Goal: Complete application form

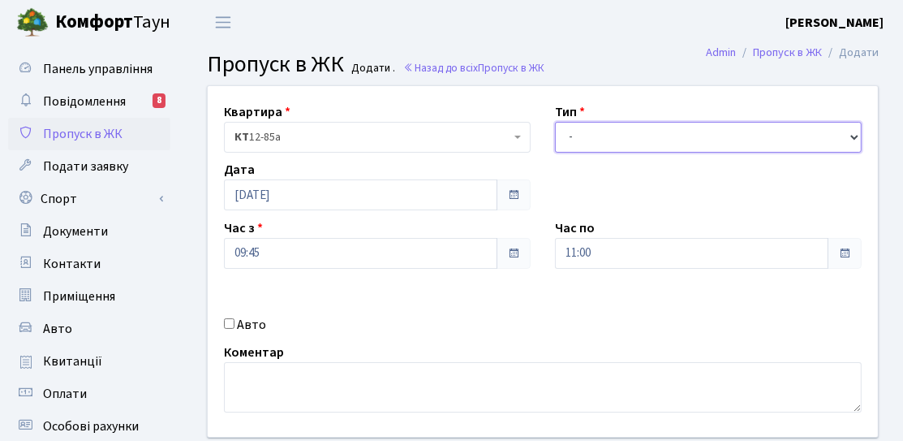
click at [581, 133] on select "- Доставка Таксі Гості Сервіс" at bounding box center [708, 137] width 307 height 31
select select "3"
click at [555, 122] on select "- Доставка Таксі Гості Сервіс" at bounding box center [708, 137] width 307 height 31
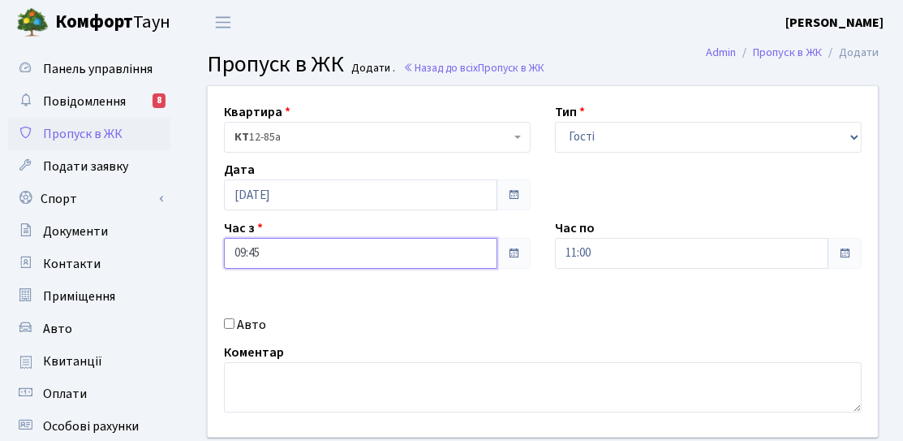
click at [325, 255] on input "09:45" at bounding box center [361, 253] width 274 height 31
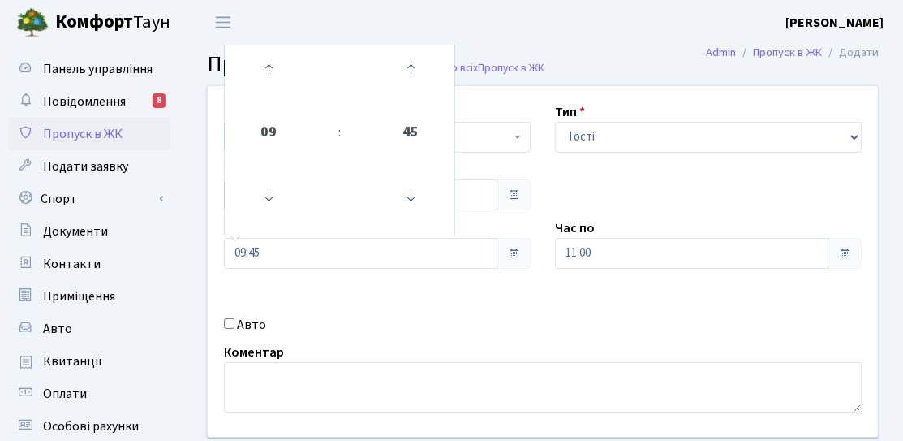
click at [643, 201] on div "Квартира <b>КТ</b>&nbsp;&nbsp;&nbsp;&nbsp;12-85а КТ 12-85а Тип - Доставка Таксі…" at bounding box center [543, 261] width 695 height 351
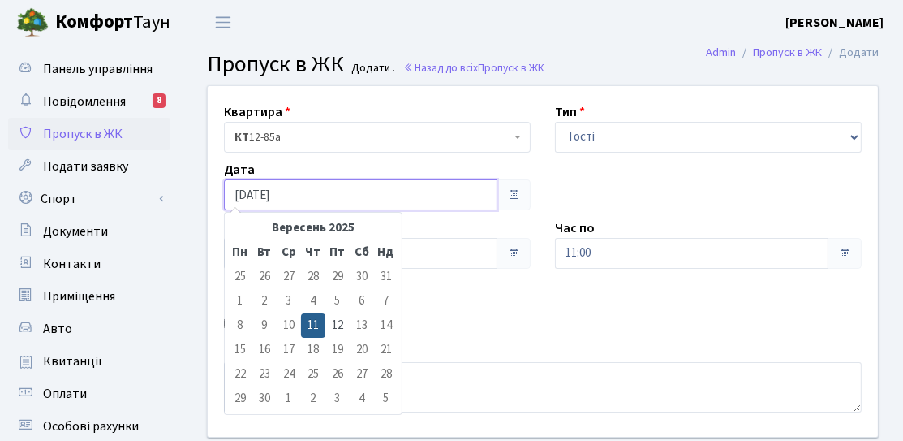
click at [259, 205] on input "[DATE]" at bounding box center [361, 194] width 274 height 31
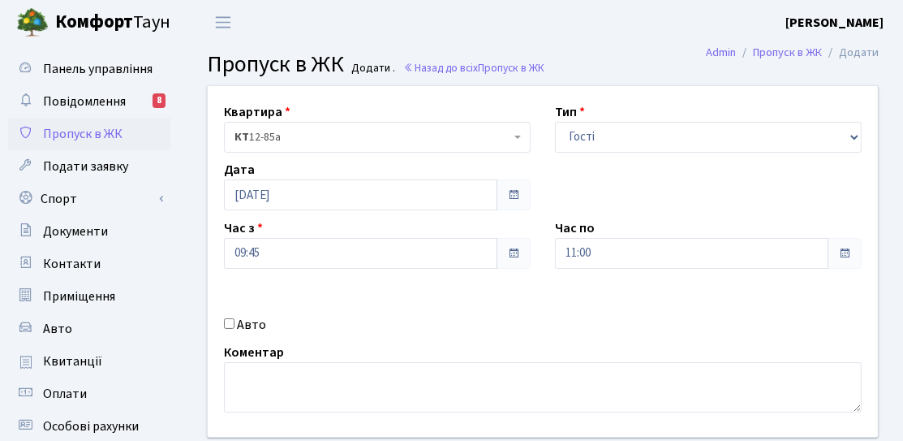
click at [445, 287] on div "Квартира <b>КТ</b>&nbsp;&nbsp;&nbsp;&nbsp;12-85а КТ 12-85а Тип - Доставка Таксі…" at bounding box center [543, 261] width 695 height 351
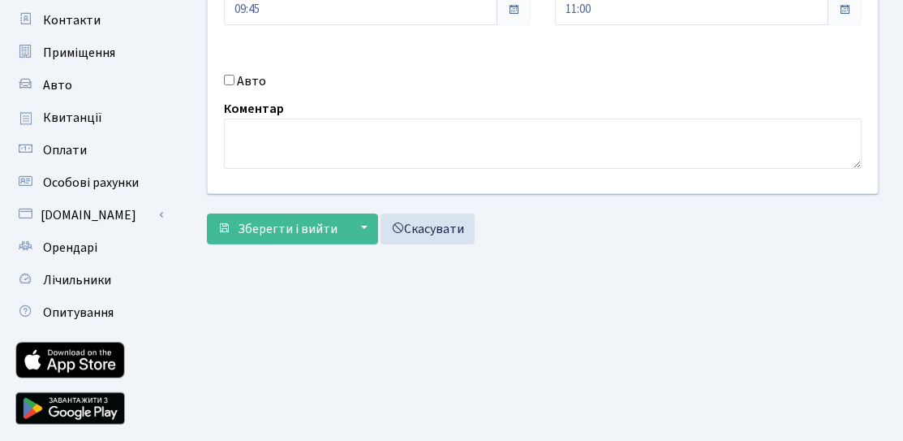
click at [261, 76] on label "Авто" at bounding box center [251, 80] width 29 height 19
click at [235, 76] on input "Авто" at bounding box center [229, 80] width 11 height 11
checkbox input "true"
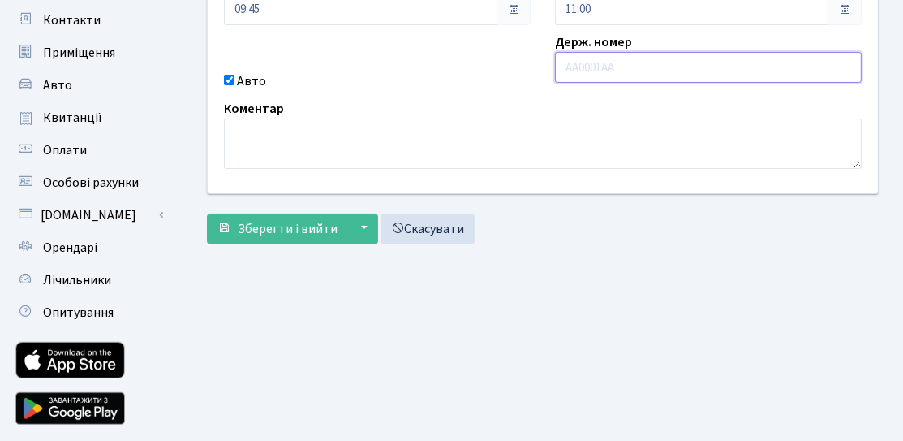
paste input "Ам2817нх"
click at [580, 71] on input "Ам2817нх" at bounding box center [708, 67] width 307 height 31
click at [627, 72] on input "АM2817нх" at bounding box center [708, 67] width 307 height 31
type input "АM2817HX"
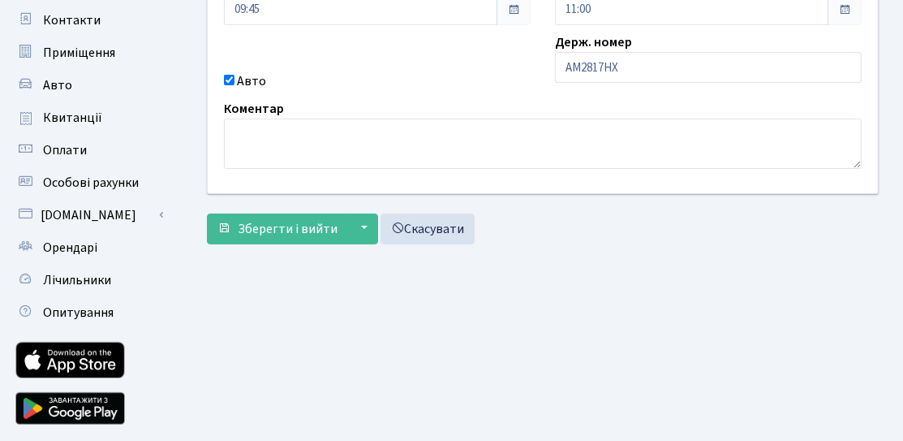
click at [494, 81] on div "Авто" at bounding box center [377, 80] width 331 height 19
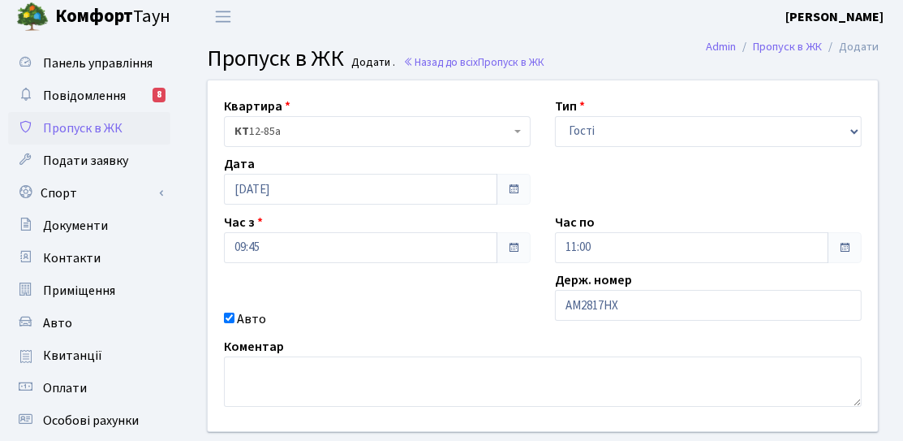
scroll to position [0, 0]
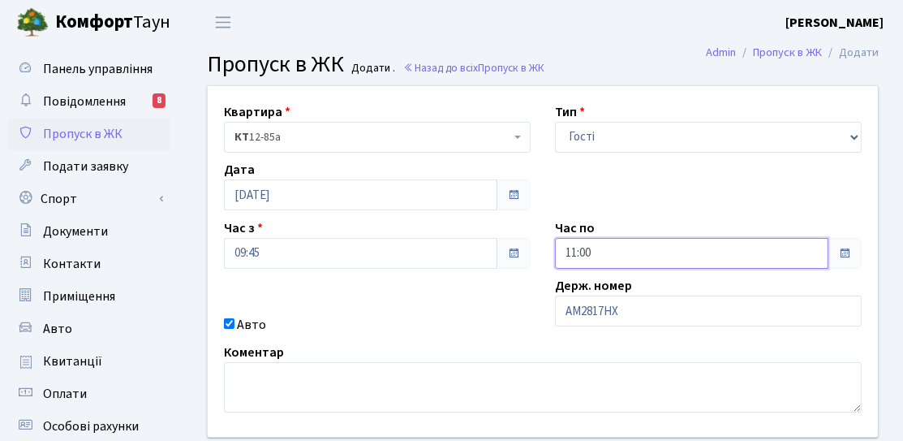
click at [655, 257] on input "11:00" at bounding box center [692, 253] width 274 height 31
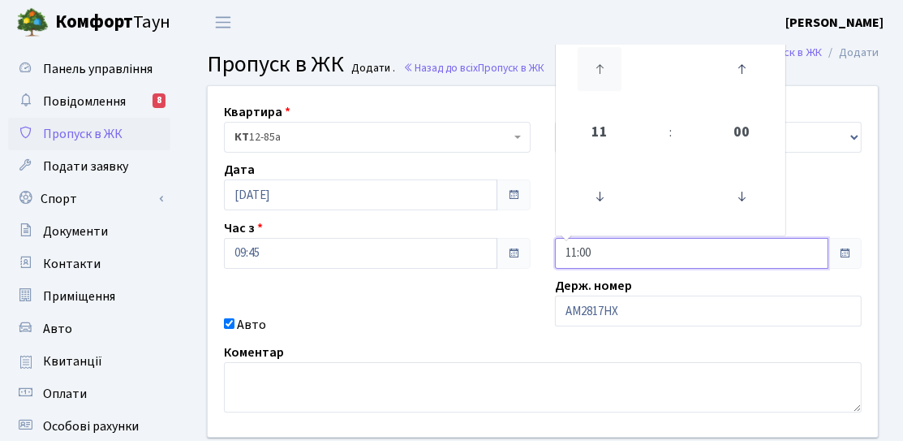
click at [603, 60] on icon at bounding box center [600, 69] width 44 height 44
click at [612, 84] on icon at bounding box center [600, 69] width 44 height 44
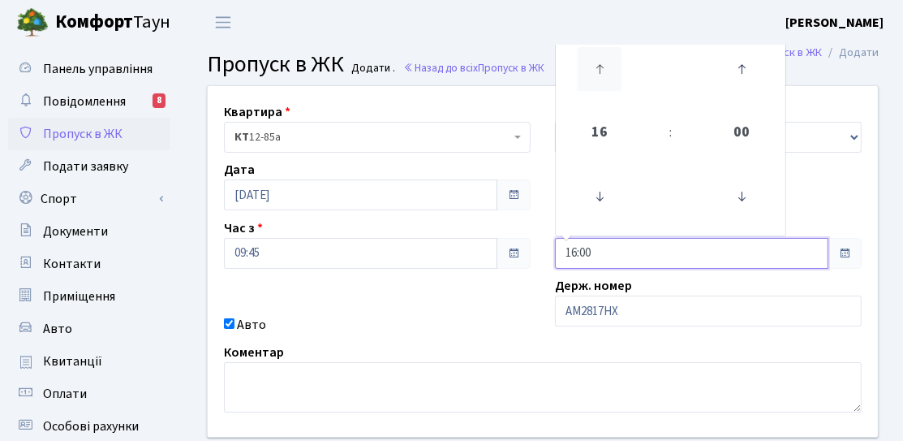
click at [612, 84] on icon at bounding box center [600, 69] width 44 height 44
type input "19:00"
click at [490, 334] on div "Квартира <b>КТ</b>&nbsp;&nbsp;&nbsp;&nbsp;12-85а КТ 12-85а Тип - Доставка Таксі…" at bounding box center [543, 261] width 695 height 351
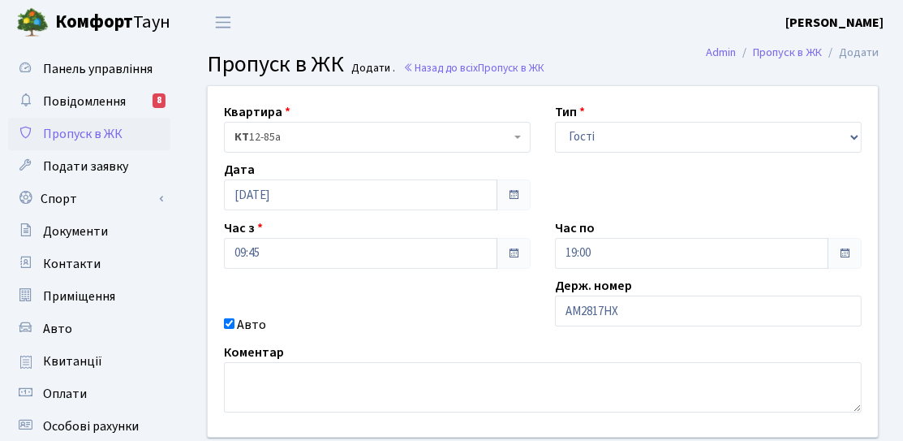
scroll to position [289, 0]
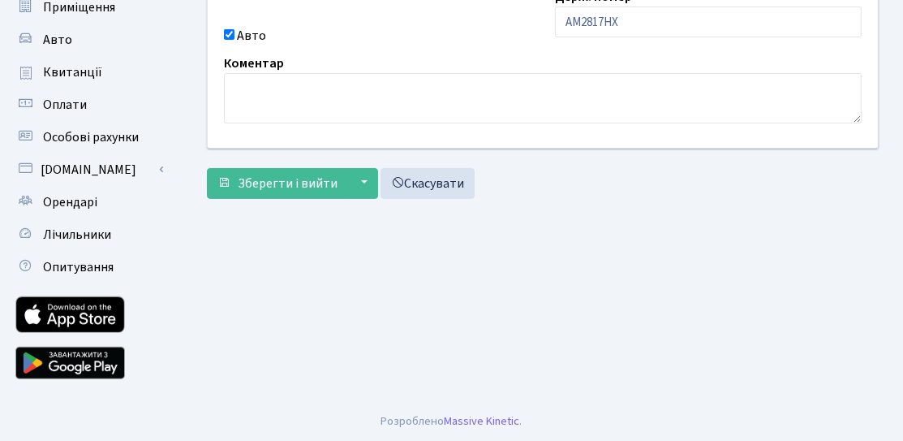
click at [308, 199] on div "Квартира <b>КТ</b>&nbsp;&nbsp;&nbsp;&nbsp;12-85а КТ 12-85а Тип - Доставка Таксі…" at bounding box center [543, 1] width 696 height 411
click at [300, 187] on span "Зберегти і вийти" at bounding box center [288, 184] width 100 height 18
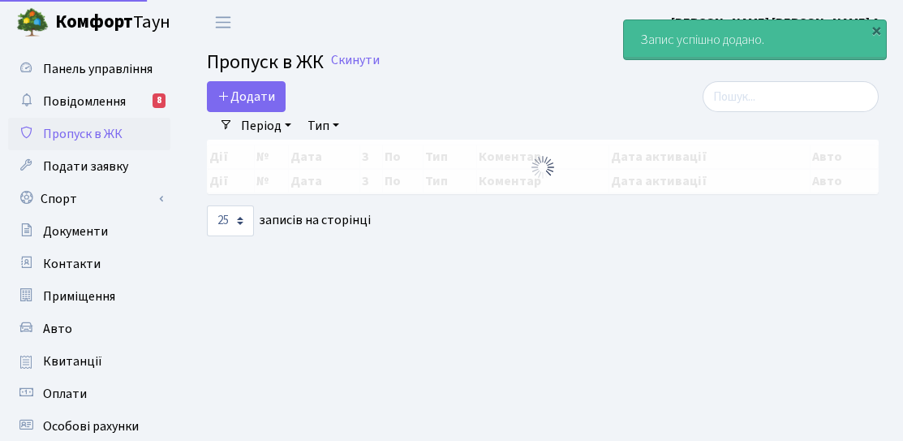
select select "25"
